Goal: Task Accomplishment & Management: Use online tool/utility

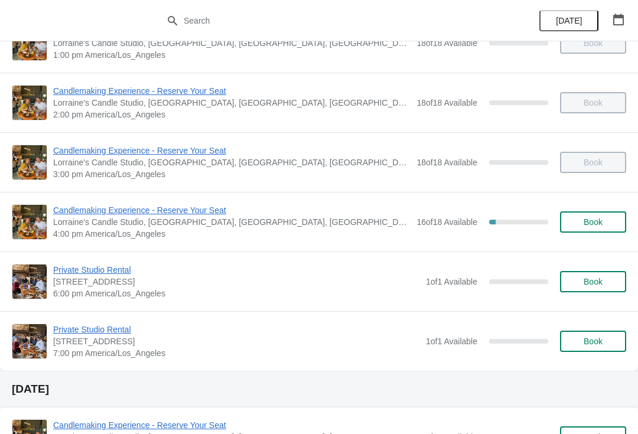
scroll to position [279, 0]
